Goal: Task Accomplishment & Management: Manage account settings

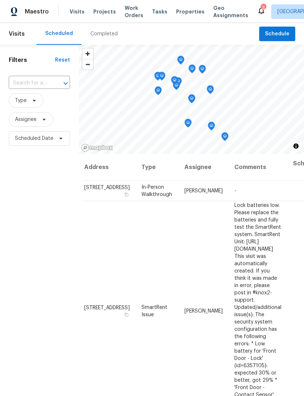
scroll to position [0, 0]
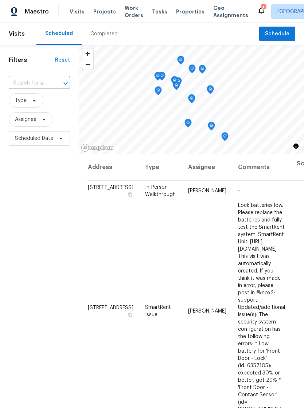
click at [180, 14] on span "Properties" at bounding box center [190, 11] width 28 height 7
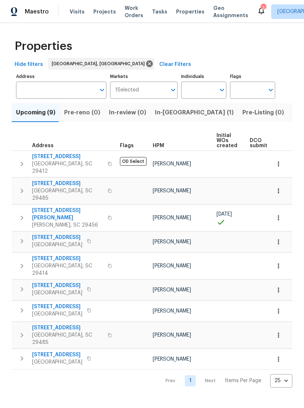
click at [77, 13] on span "Visits" at bounding box center [77, 11] width 15 height 7
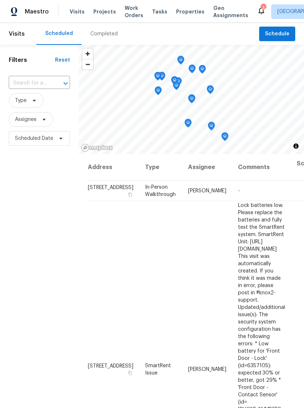
click at [79, 6] on div "Visits Projects Work Orders Tasks Properties Geo Assignments" at bounding box center [163, 11] width 187 height 15
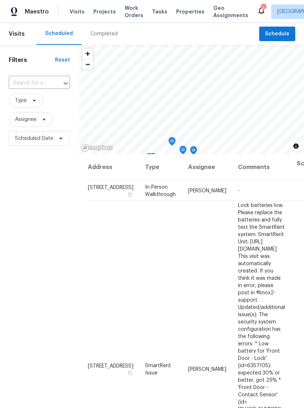
click at [182, 19] on div "Maestro Visits Projects Work Orders Tasks Properties Geo Assignments 3 Charlest…" at bounding box center [152, 11] width 304 height 23
click at [184, 13] on span "Properties" at bounding box center [190, 11] width 28 height 7
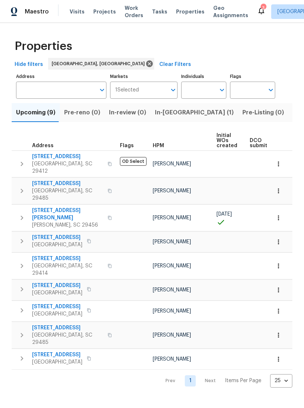
click at [77, 15] on span "Visits" at bounding box center [77, 11] width 15 height 7
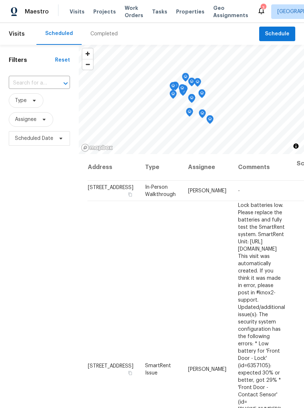
click at [75, 15] on span "Visits" at bounding box center [77, 11] width 15 height 7
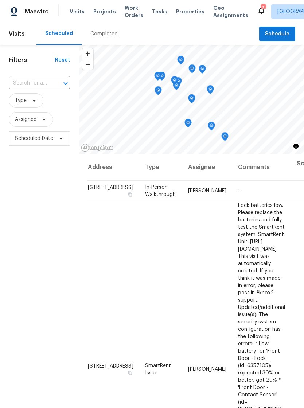
click at [181, 10] on span "Properties" at bounding box center [190, 11] width 28 height 7
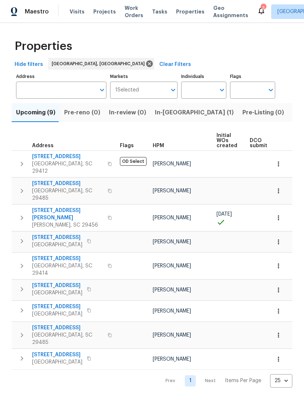
click at [257, 7] on icon at bounding box center [261, 10] width 9 height 9
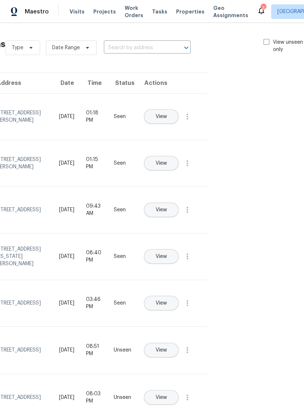
scroll to position [0, 74]
click at [265, 43] on span at bounding box center [266, 42] width 6 height 6
click at [265, 43] on input "View unseen only" at bounding box center [265, 41] width 5 height 5
checkbox input "true"
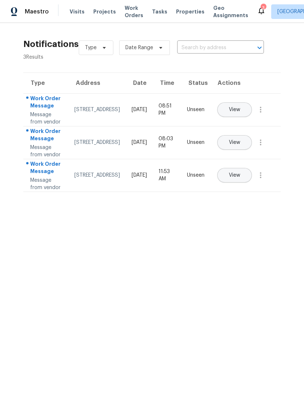
scroll to position [0, 0]
click at [128, 15] on span "Work Orders" at bounding box center [134, 11] width 19 height 15
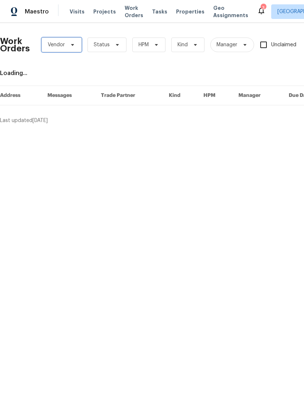
click at [71, 44] on icon at bounding box center [72, 45] width 3 height 2
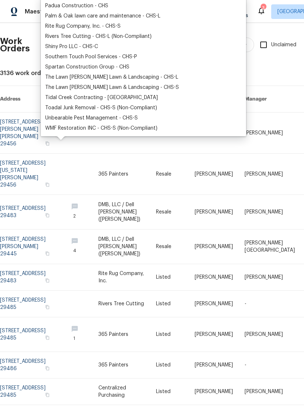
scroll to position [140, 0]
click at [79, 155] on link at bounding box center [80, 174] width 36 height 41
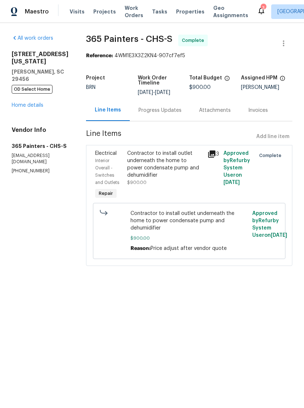
click at [180, 14] on span "Properties" at bounding box center [190, 11] width 28 height 7
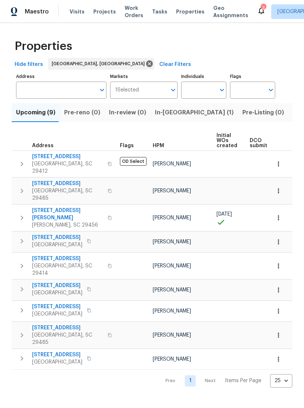
click at [293, 112] on span "Listed (6)" at bounding box center [307, 113] width 28 height 10
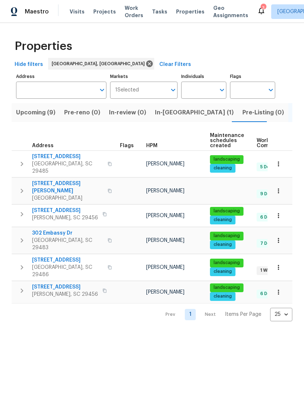
click at [73, 257] on span "350 Oak Park St" at bounding box center [67, 260] width 71 height 7
click at [79, 11] on span "Visits" at bounding box center [77, 11] width 15 height 7
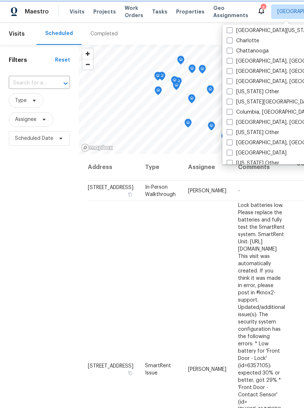
scroll to position [145, 0]
click at [260, 105] on label "Colorado Springs, CO" at bounding box center [297, 101] width 140 height 7
click at [232, 103] on input "Colorado Springs, CO" at bounding box center [229, 100] width 5 height 5
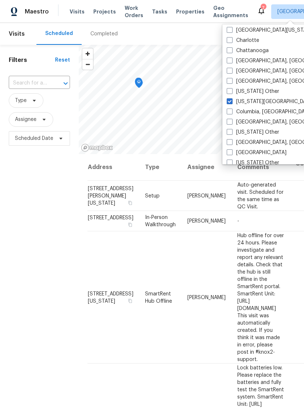
click at [234, 98] on label "Colorado Springs, CO" at bounding box center [297, 101] width 140 height 7
click at [232, 98] on input "Colorado Springs, CO" at bounding box center [229, 100] width 5 height 5
checkbox input "false"
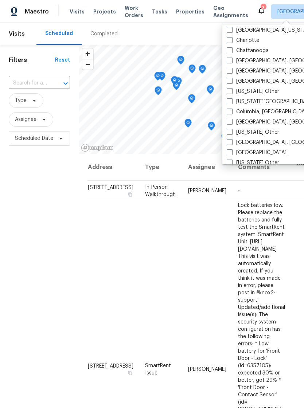
click at [234, 110] on label "Columbia, SC" at bounding box center [270, 111] width 86 height 7
click at [232, 110] on input "Columbia, SC" at bounding box center [229, 110] width 5 height 5
checkbox input "true"
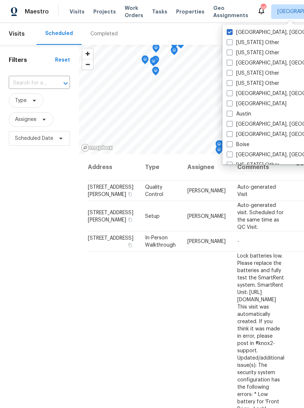
click at [231, 32] on span at bounding box center [230, 32] width 6 height 6
click at [231, 32] on input "[GEOGRAPHIC_DATA], [GEOGRAPHIC_DATA]" at bounding box center [229, 31] width 5 height 5
checkbox input "false"
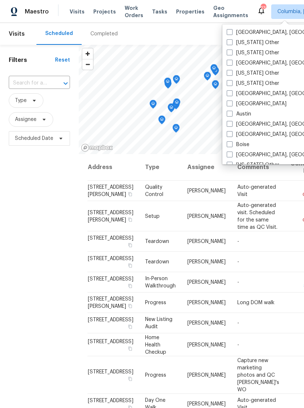
click at [183, 8] on span "Properties" at bounding box center [190, 11] width 28 height 7
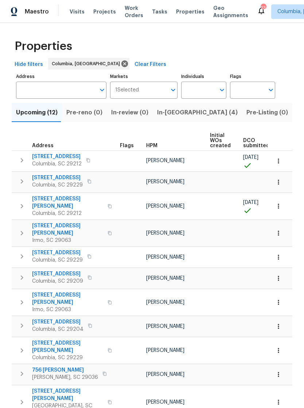
click at [73, 12] on span "Visits" at bounding box center [77, 11] width 15 height 7
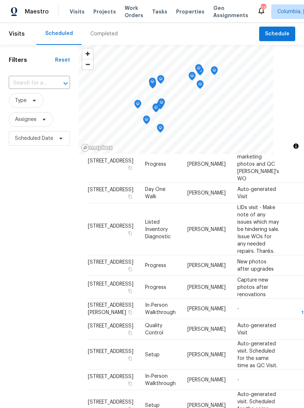
scroll to position [391, 0]
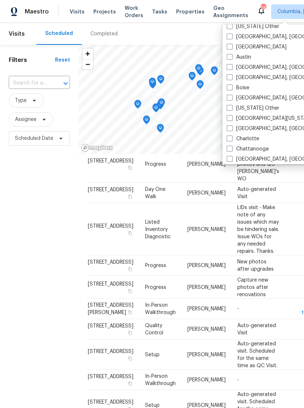
scroll to position [58, 0]
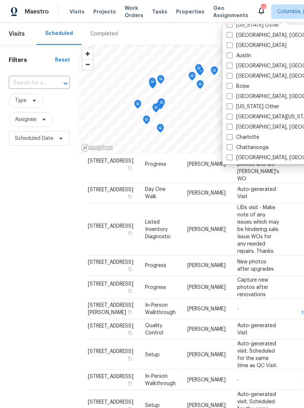
click at [233, 140] on label "Charlotte" at bounding box center [243, 137] width 32 height 7
click at [232, 139] on input "Charlotte" at bounding box center [229, 136] width 5 height 5
checkbox input "true"
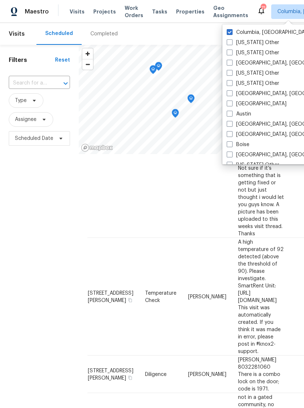
click at [236, 30] on label "Columbia, SC" at bounding box center [270, 32] width 86 height 7
click at [232, 30] on input "Columbia, SC" at bounding box center [229, 31] width 5 height 5
checkbox input "false"
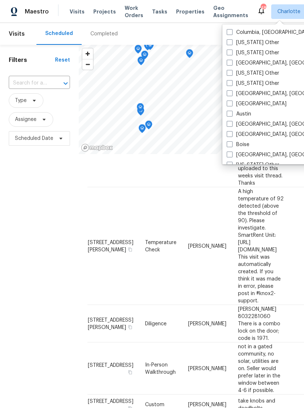
click at [180, 11] on span "Properties" at bounding box center [190, 11] width 28 height 7
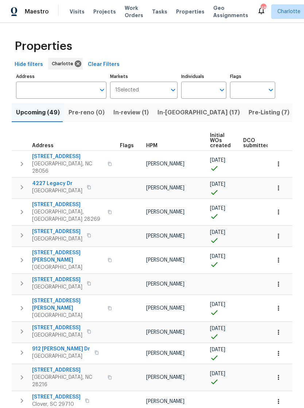
click at [75, 12] on span "Visits" at bounding box center [77, 11] width 15 height 7
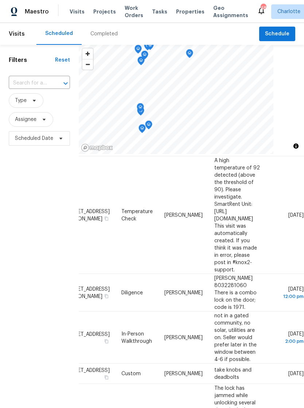
scroll to position [423, 34]
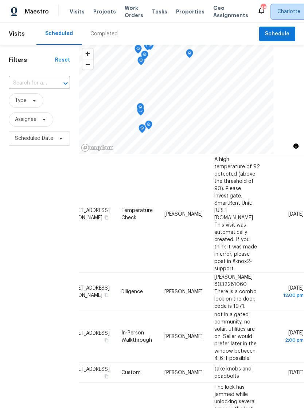
click at [278, 11] on span "Charlotte" at bounding box center [289, 11] width 23 height 7
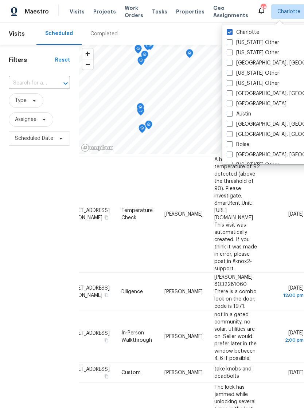
click at [101, 36] on div "Completed" at bounding box center [103, 33] width 27 height 7
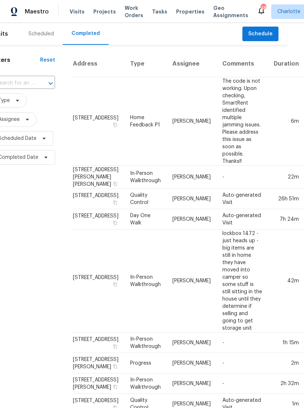
scroll to position [0, 16]
click at [279, 9] on span "Charlotte" at bounding box center [289, 11] width 23 height 7
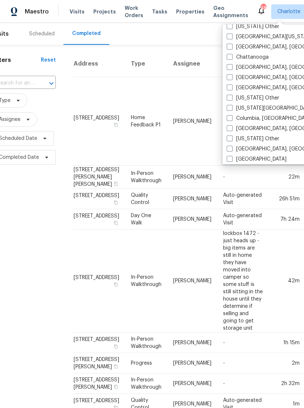
scroll to position [144, 0]
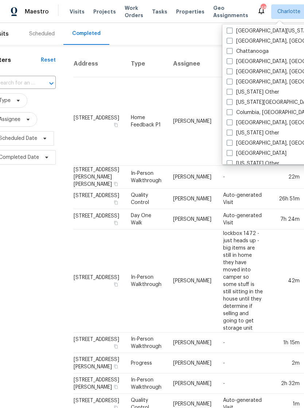
click at [234, 113] on label "Columbia, SC" at bounding box center [270, 112] width 86 height 7
click at [232, 113] on input "Columbia, SC" at bounding box center [229, 111] width 5 height 5
checkbox input "true"
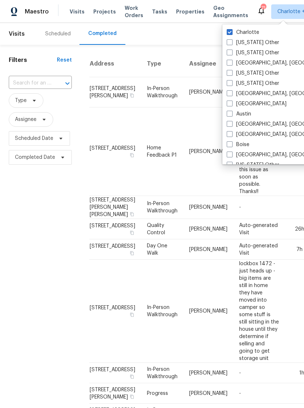
click at [233, 30] on label "Charlotte" at bounding box center [243, 32] width 32 height 7
click at [232, 30] on input "Charlotte" at bounding box center [229, 31] width 5 height 5
checkbox input "false"
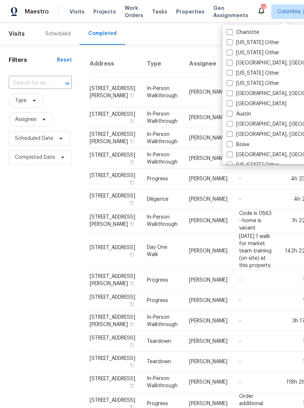
click at [233, 169] on td "-" at bounding box center [256, 158] width 46 height 20
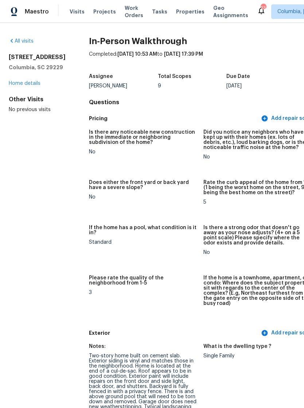
click at [72, 12] on span "Visits" at bounding box center [77, 11] width 15 height 7
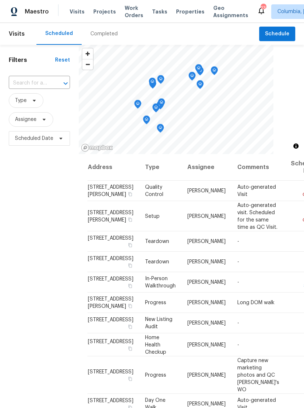
click at [103, 35] on div "Completed" at bounding box center [103, 33] width 27 height 7
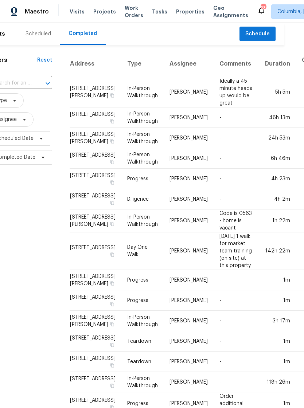
scroll to position [0, 19]
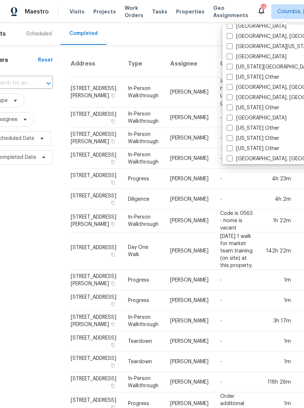
scroll to position [293, 0]
click at [232, 96] on span at bounding box center [230, 97] width 6 height 6
click at [232, 96] on input "Greenville, SC" at bounding box center [229, 95] width 5 height 5
checkbox input "true"
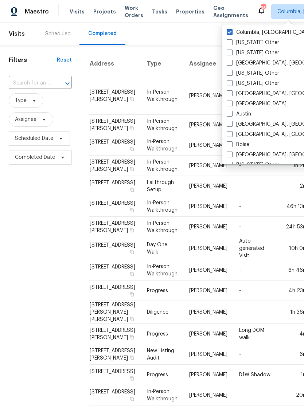
click at [232, 31] on span at bounding box center [230, 32] width 6 height 6
click at [232, 31] on input "Columbia, SC" at bounding box center [229, 31] width 5 height 5
checkbox input "false"
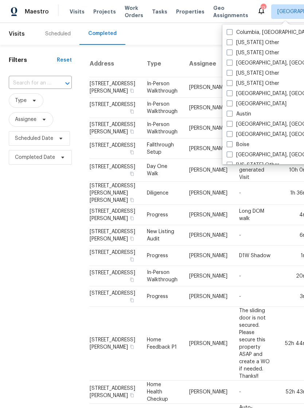
click at [37, 288] on div "Filters Reset ​ Type Assignee Scheduled Date Completed Date" at bounding box center [40, 308] width 81 height 527
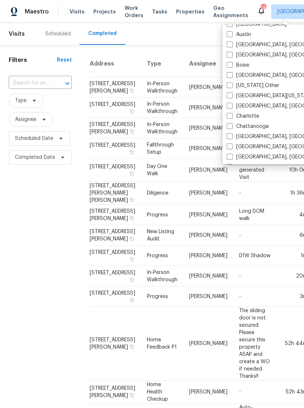
scroll to position [79, 0]
click at [231, 107] on span at bounding box center [230, 107] width 6 height 6
click at [231, 107] on input "[GEOGRAPHIC_DATA], [GEOGRAPHIC_DATA]" at bounding box center [229, 105] width 5 height 5
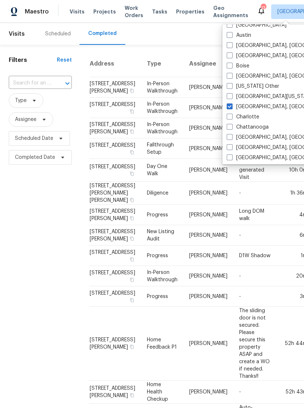
checkbox input "true"
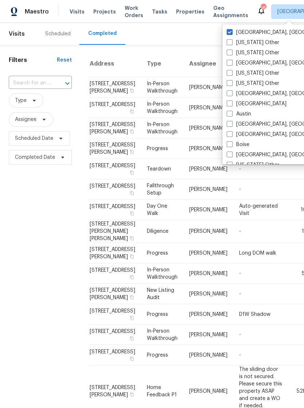
click at [235, 31] on label "Greenville, SC" at bounding box center [283, 32] width 113 height 7
click at [232, 31] on input "Greenville, SC" at bounding box center [229, 31] width 5 height 5
checkbox input "false"
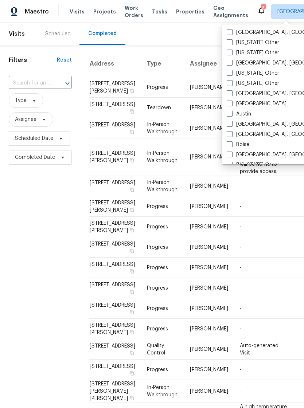
click at [249, 217] on td "-" at bounding box center [263, 207] width 59 height 20
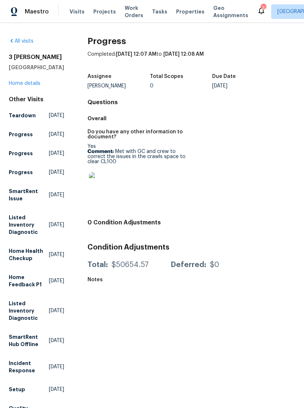
click at [76, 9] on span "Visits" at bounding box center [77, 11] width 15 height 7
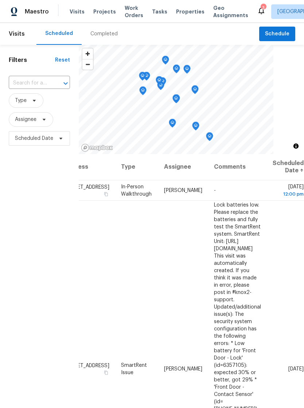
scroll to position [0, 64]
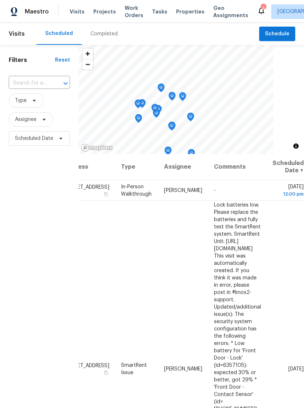
click at [111, 28] on div "Completed" at bounding box center [104, 34] width 45 height 22
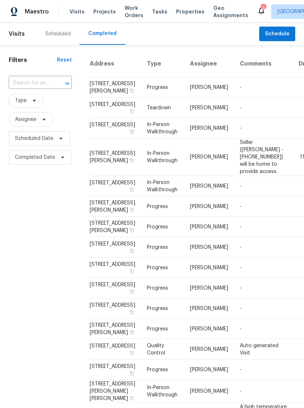
click at [61, 33] on div "Scheduled" at bounding box center [58, 33] width 26 height 7
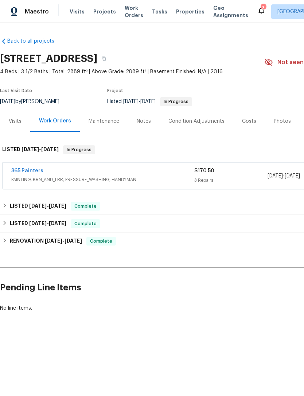
click at [115, 176] on span "PAINTING, BRN_AND_LRR, PRESSURE_WASHING, HANDYMAN" at bounding box center [102, 179] width 183 height 7
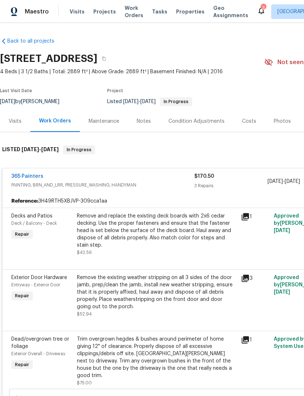
click at [105, 187] on span "PAINTING, BRN_AND_LRR, PRESSURE_WASHING, HANDYMAN" at bounding box center [102, 185] width 183 height 7
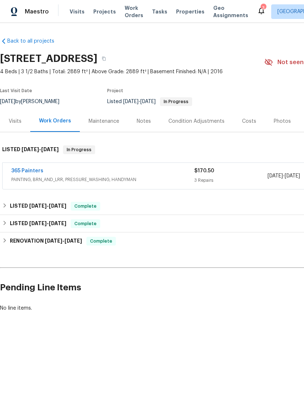
click at [34, 173] on link "365 Painters" at bounding box center [27, 171] width 32 height 5
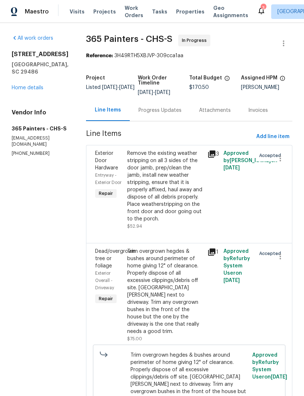
click at [155, 112] on div "Progress Updates" at bounding box center [160, 110] width 43 height 7
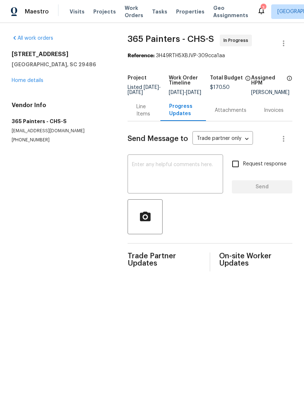
click at [176, 170] on textarea at bounding box center [175, 175] width 87 height 26
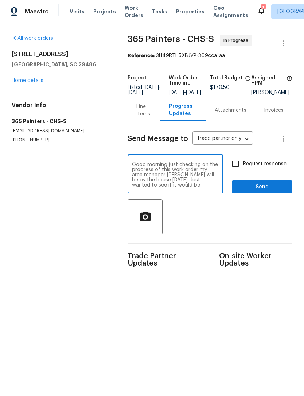
type textarea "Good morning just checking on the progress of this work order my area manager A…"
click at [235, 169] on input "Request response" at bounding box center [235, 163] width 15 height 15
checkbox input "true"
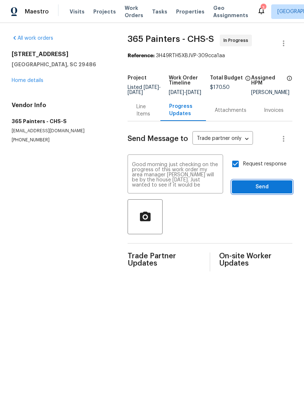
click at [257, 192] on span "Send" at bounding box center [262, 187] width 49 height 9
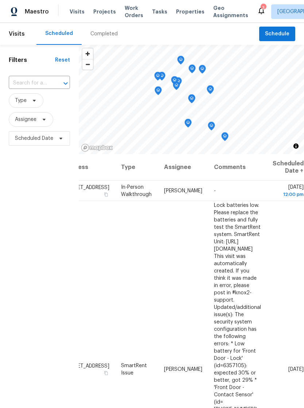
scroll to position [0, 64]
click at [108, 35] on div "Completed" at bounding box center [103, 33] width 27 height 7
